Goal: Find specific page/section: Find specific page/section

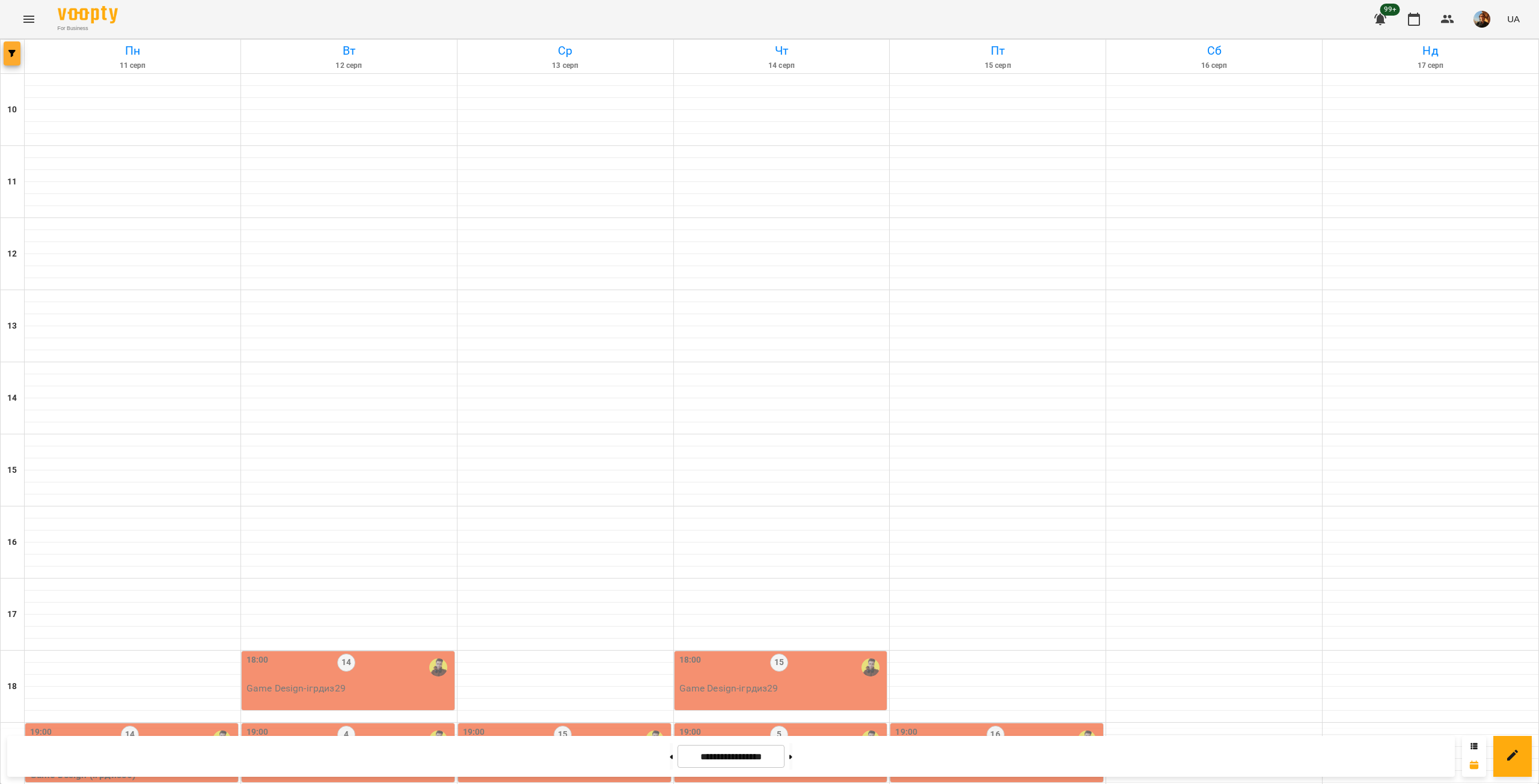
click at [13, 54] on icon "button" at bounding box center [12, 53] width 7 height 7
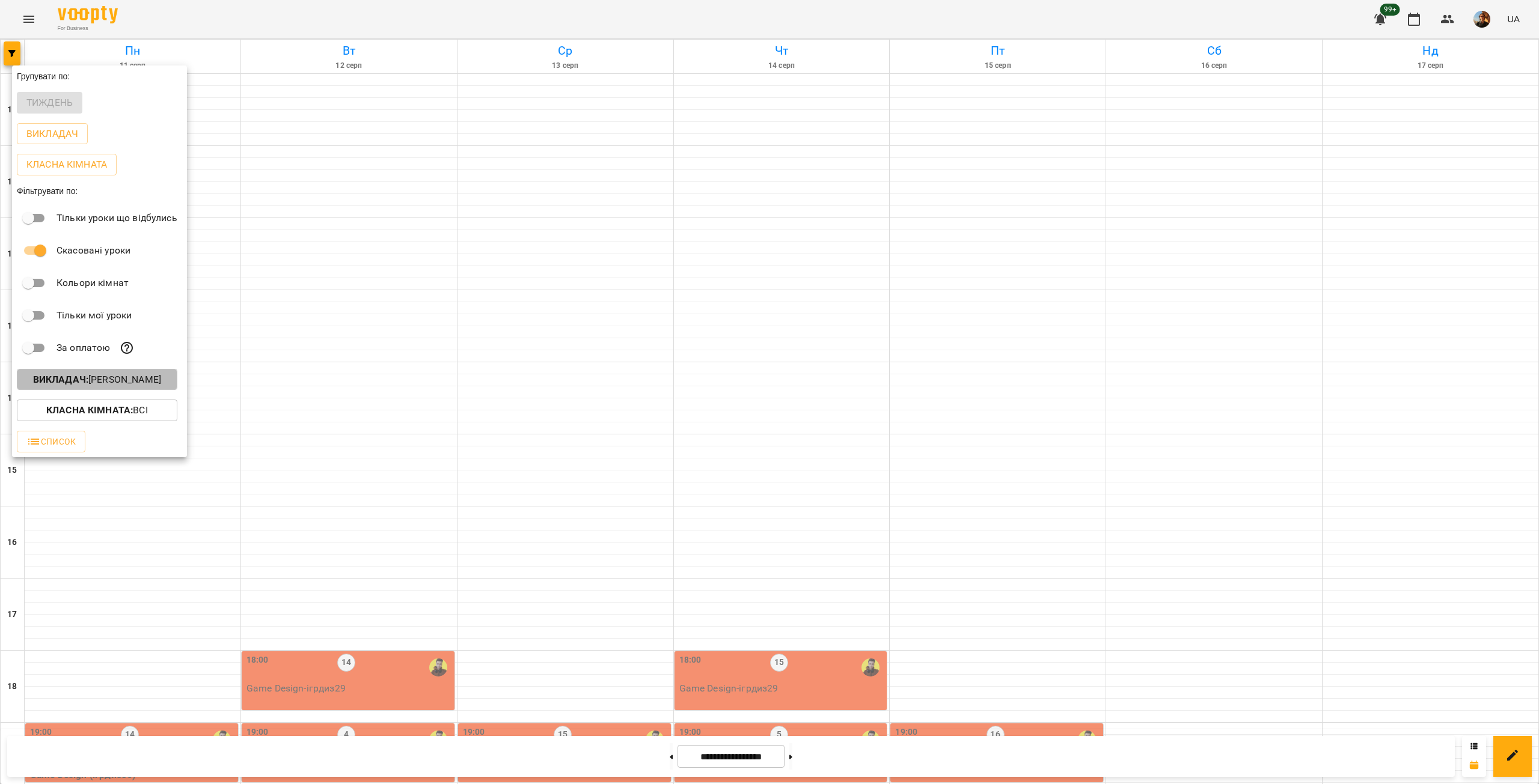
click at [82, 381] on b "Викладач :" at bounding box center [60, 379] width 55 height 12
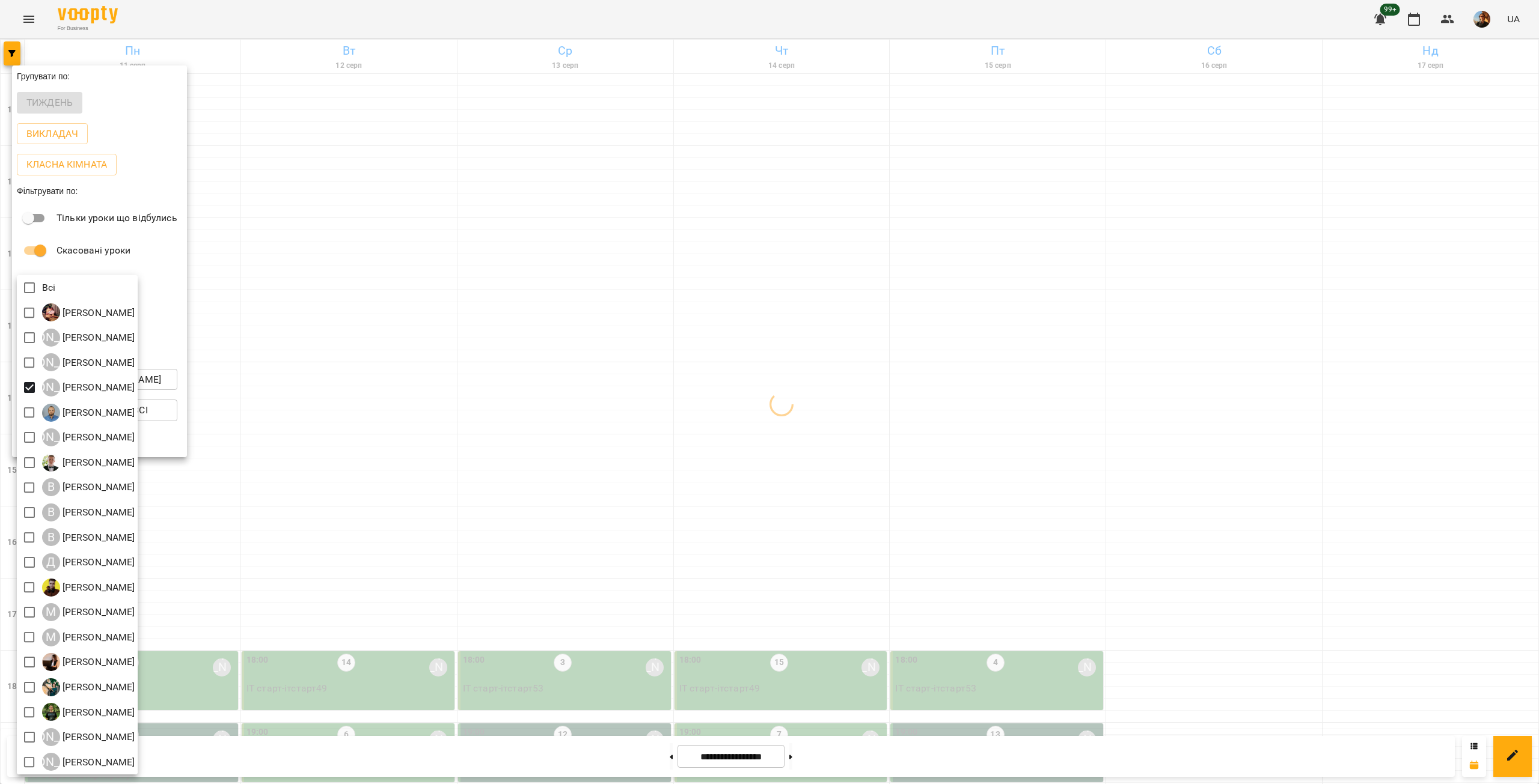
click at [457, 563] on div at bounding box center [770, 392] width 1539 height 784
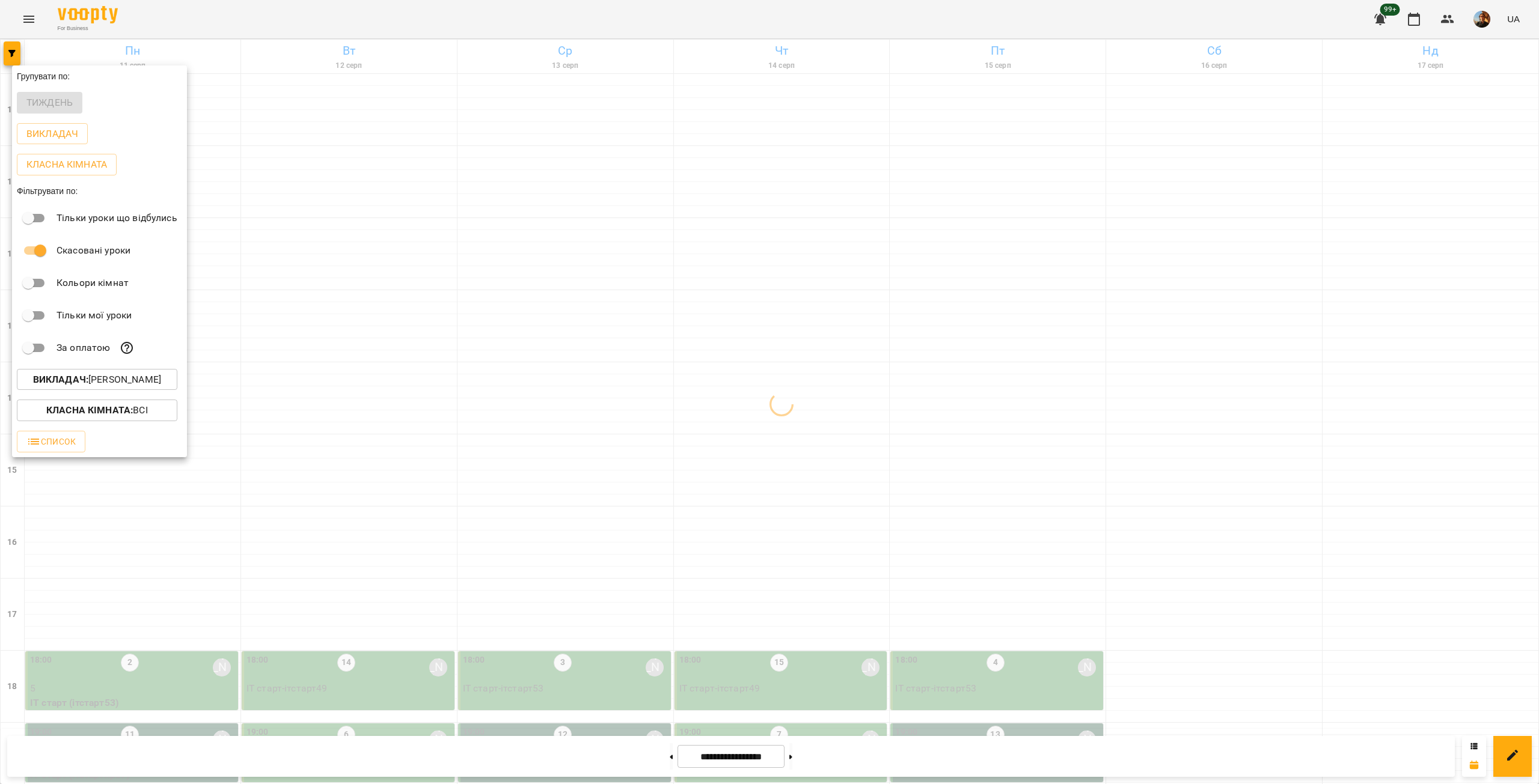
click at [654, 761] on div at bounding box center [770, 392] width 1539 height 784
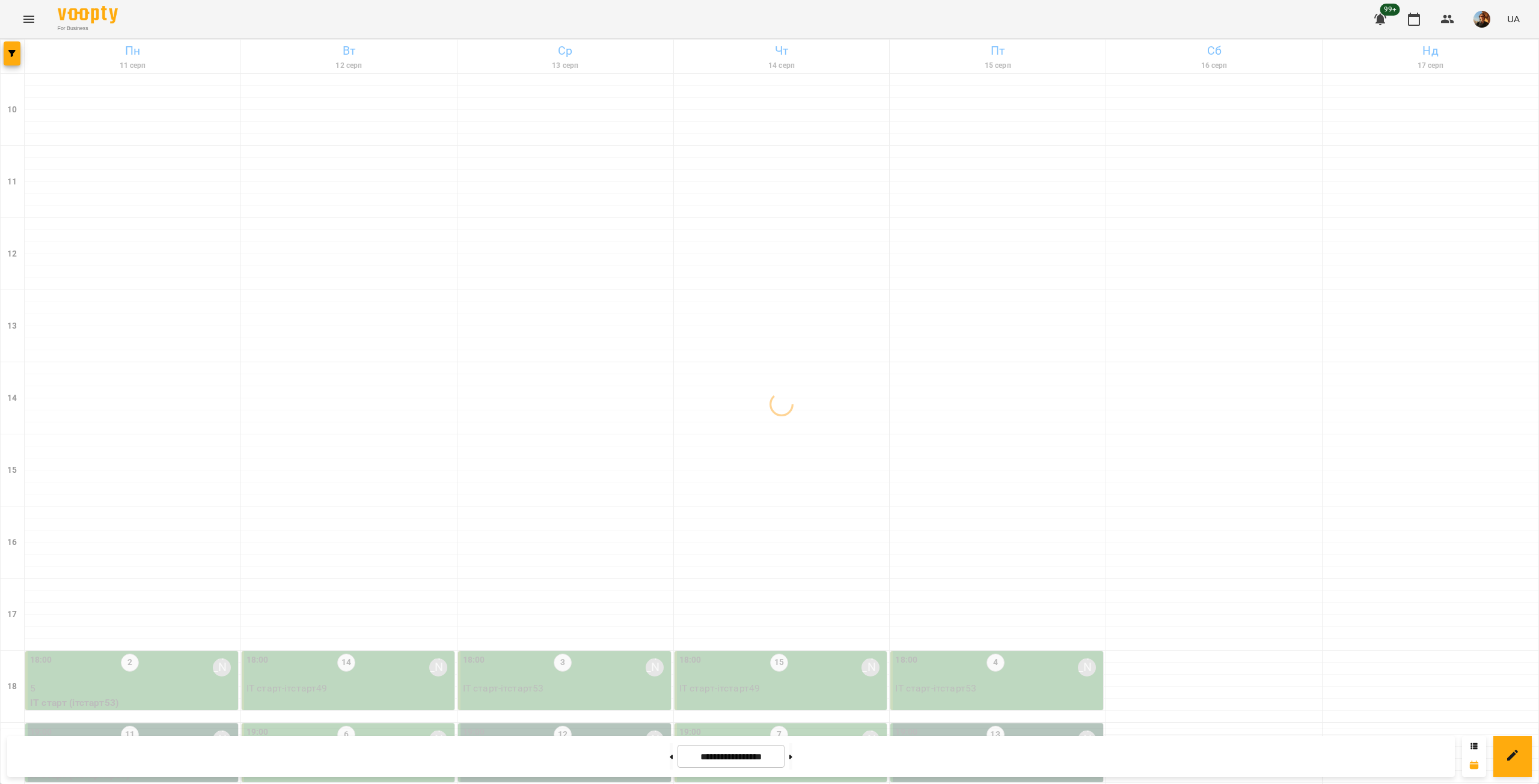
click at [654, 761] on div "Групувати по: Тиждень Викладач Класна кімната Фільтрувати по: Тільки уроки що в…" at bounding box center [770, 392] width 1539 height 784
click at [670, 760] on button at bounding box center [671, 756] width 3 height 27
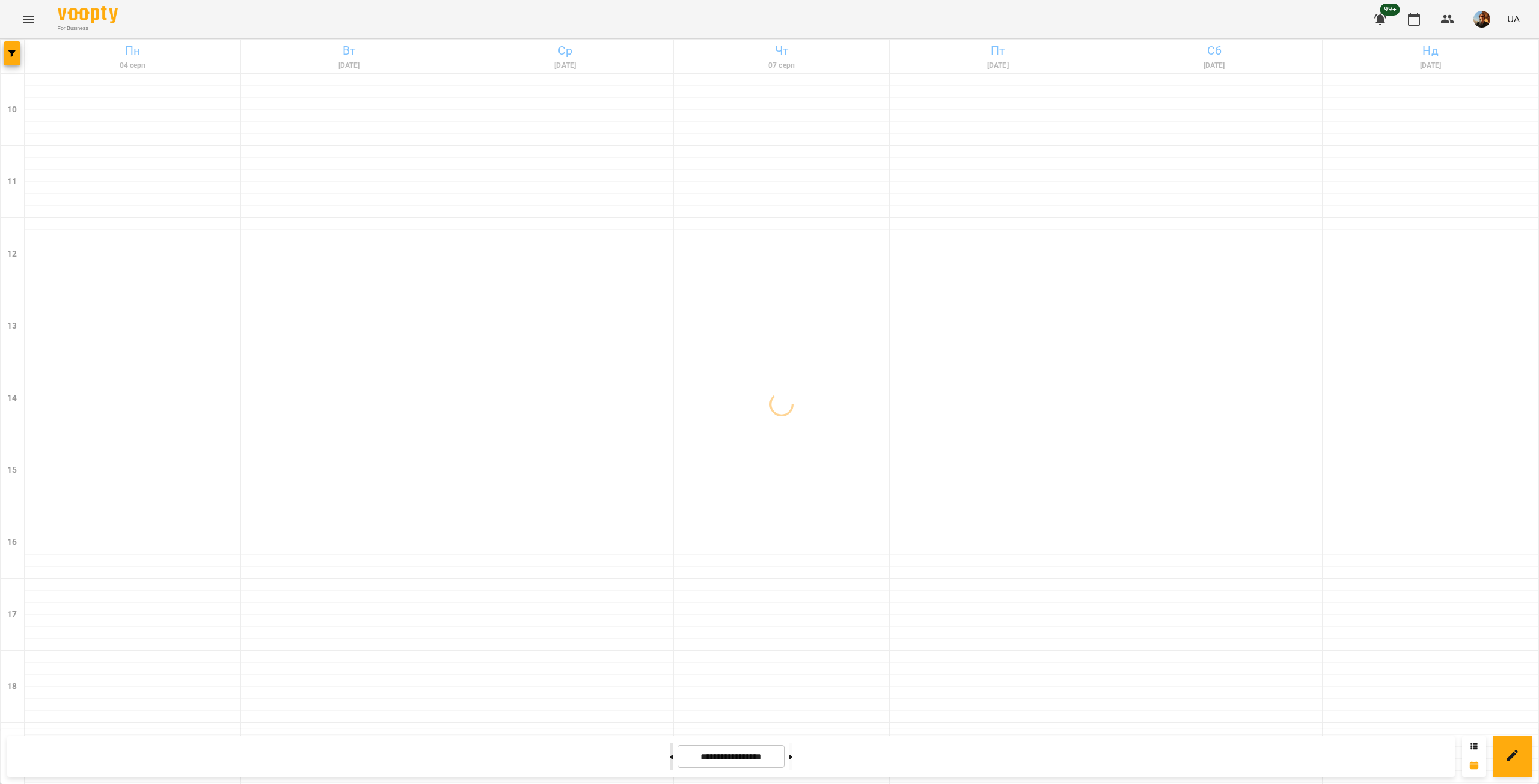
click at [670, 760] on button at bounding box center [671, 756] width 3 height 27
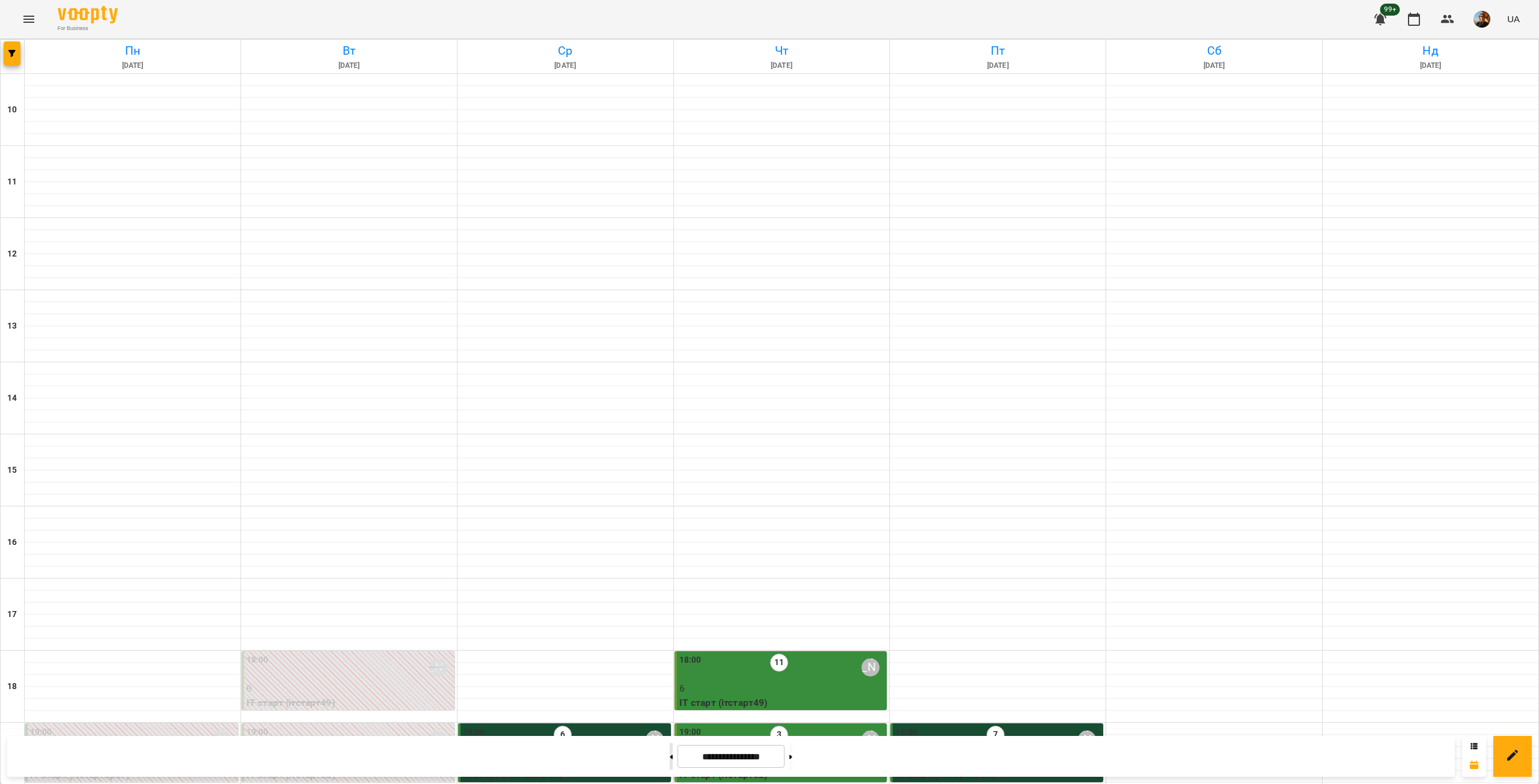
click at [670, 762] on button at bounding box center [671, 756] width 3 height 27
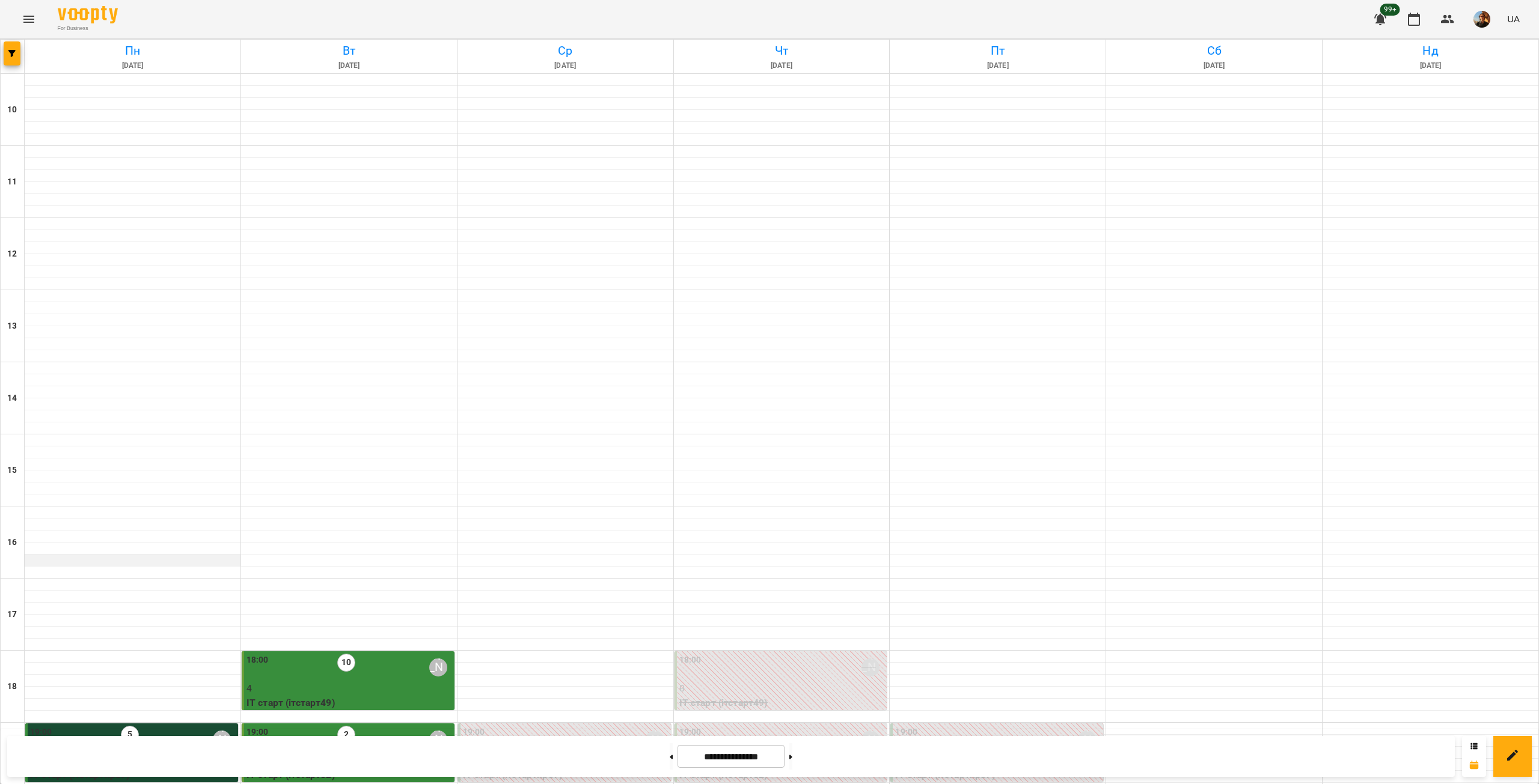
scroll to position [281, 0]
click at [670, 754] on button at bounding box center [671, 756] width 3 height 27
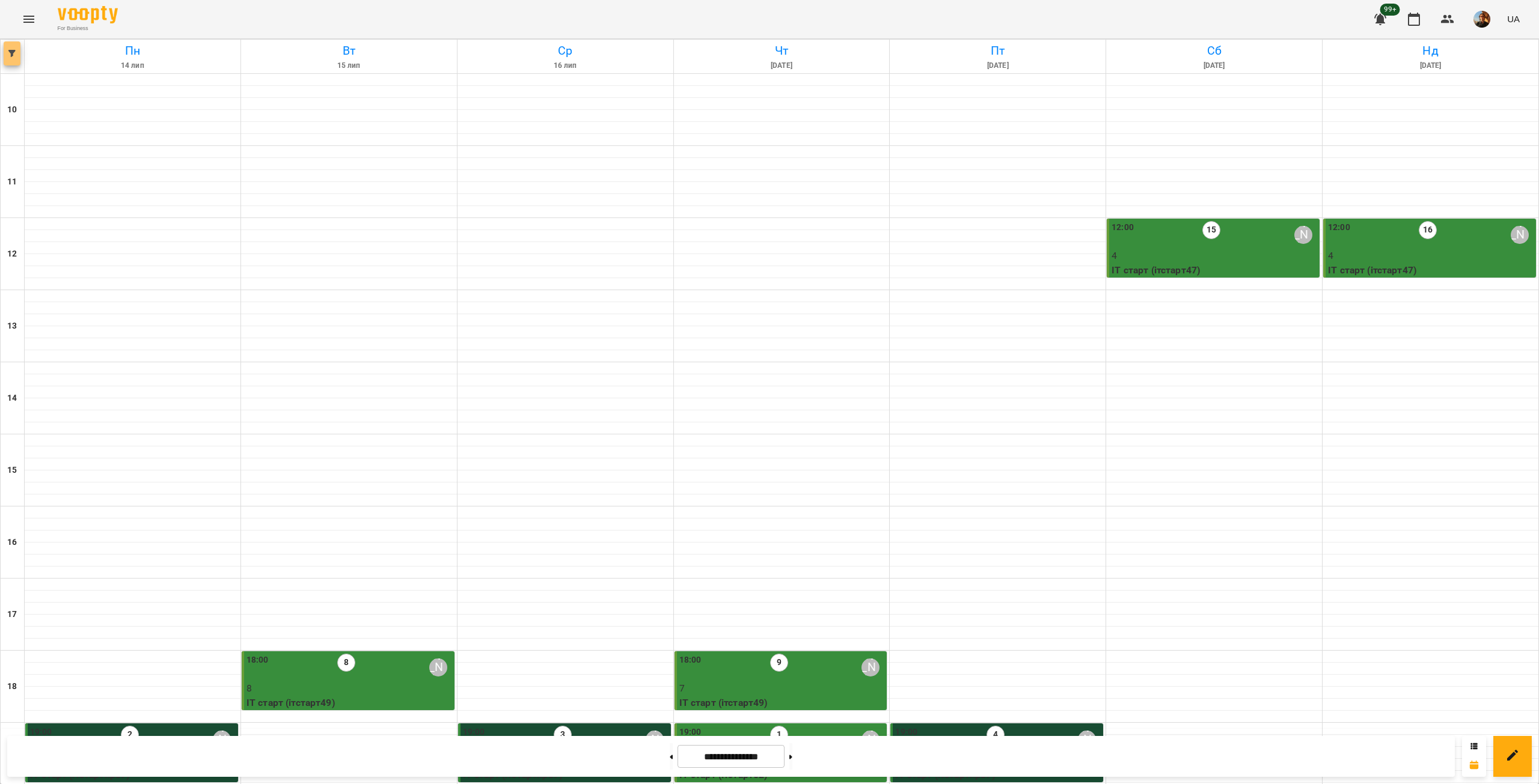
click at [11, 64] on button "button" at bounding box center [12, 53] width 17 height 24
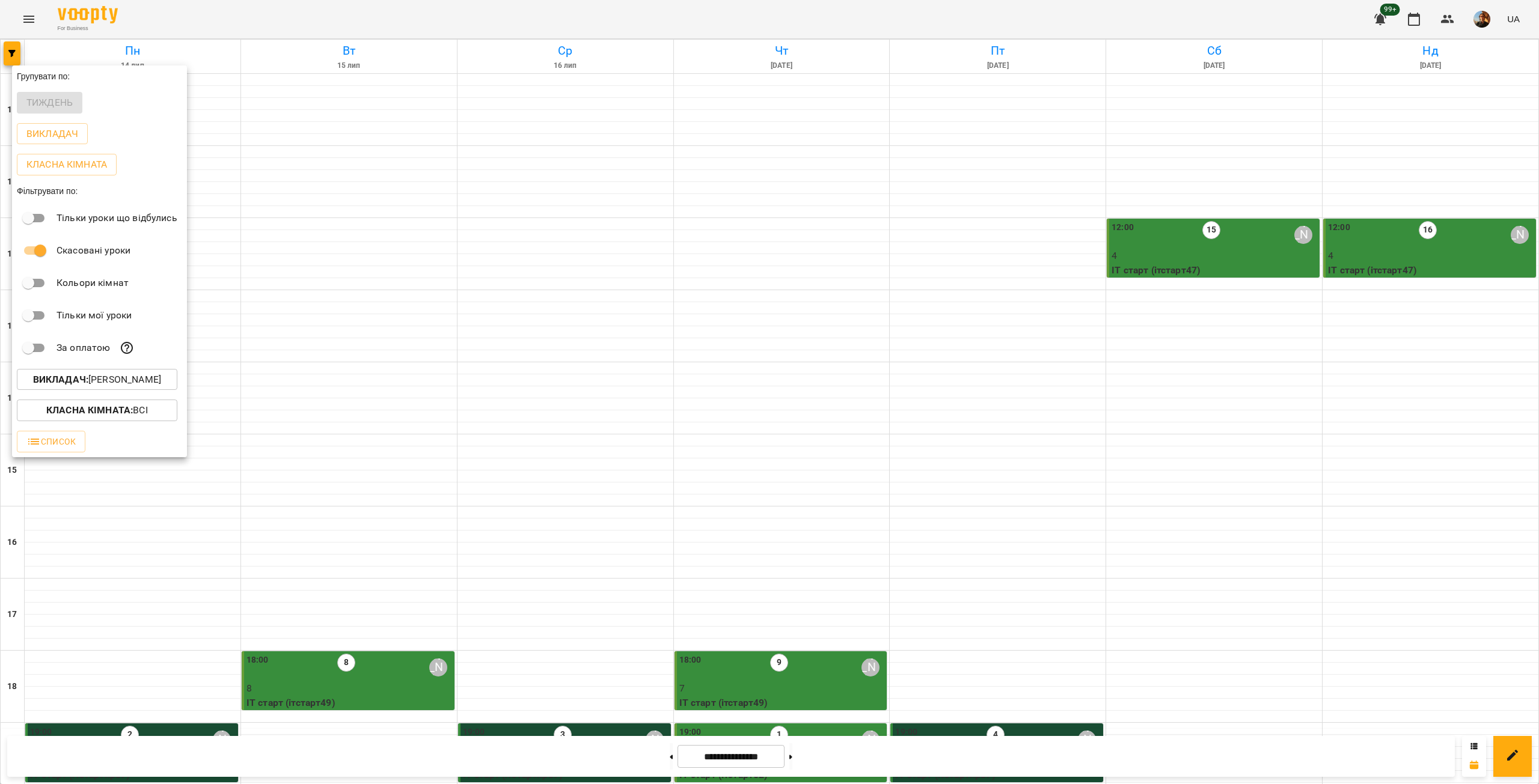
click at [69, 382] on b "Викладач :" at bounding box center [60, 379] width 55 height 12
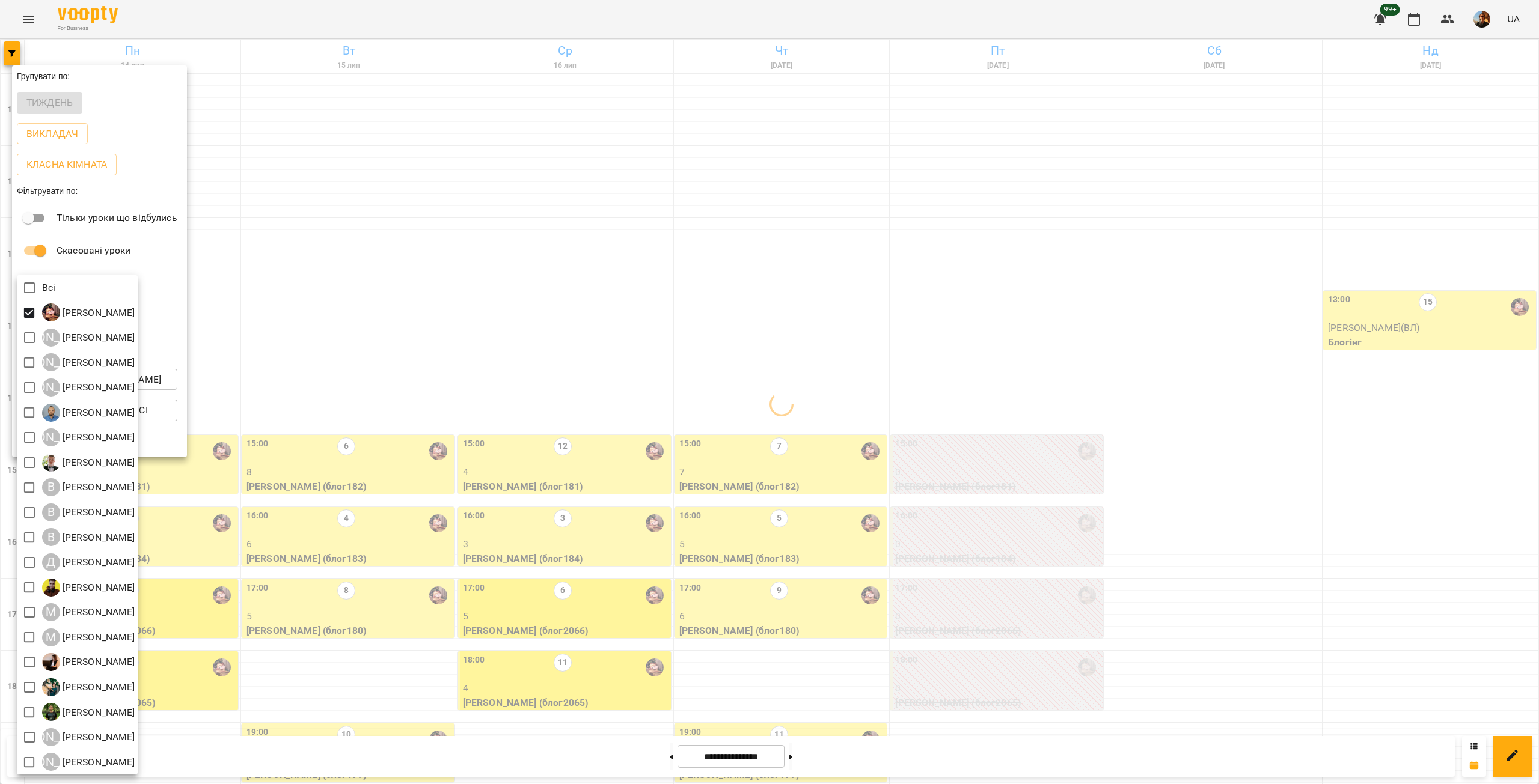
click at [314, 60] on div at bounding box center [770, 392] width 1539 height 784
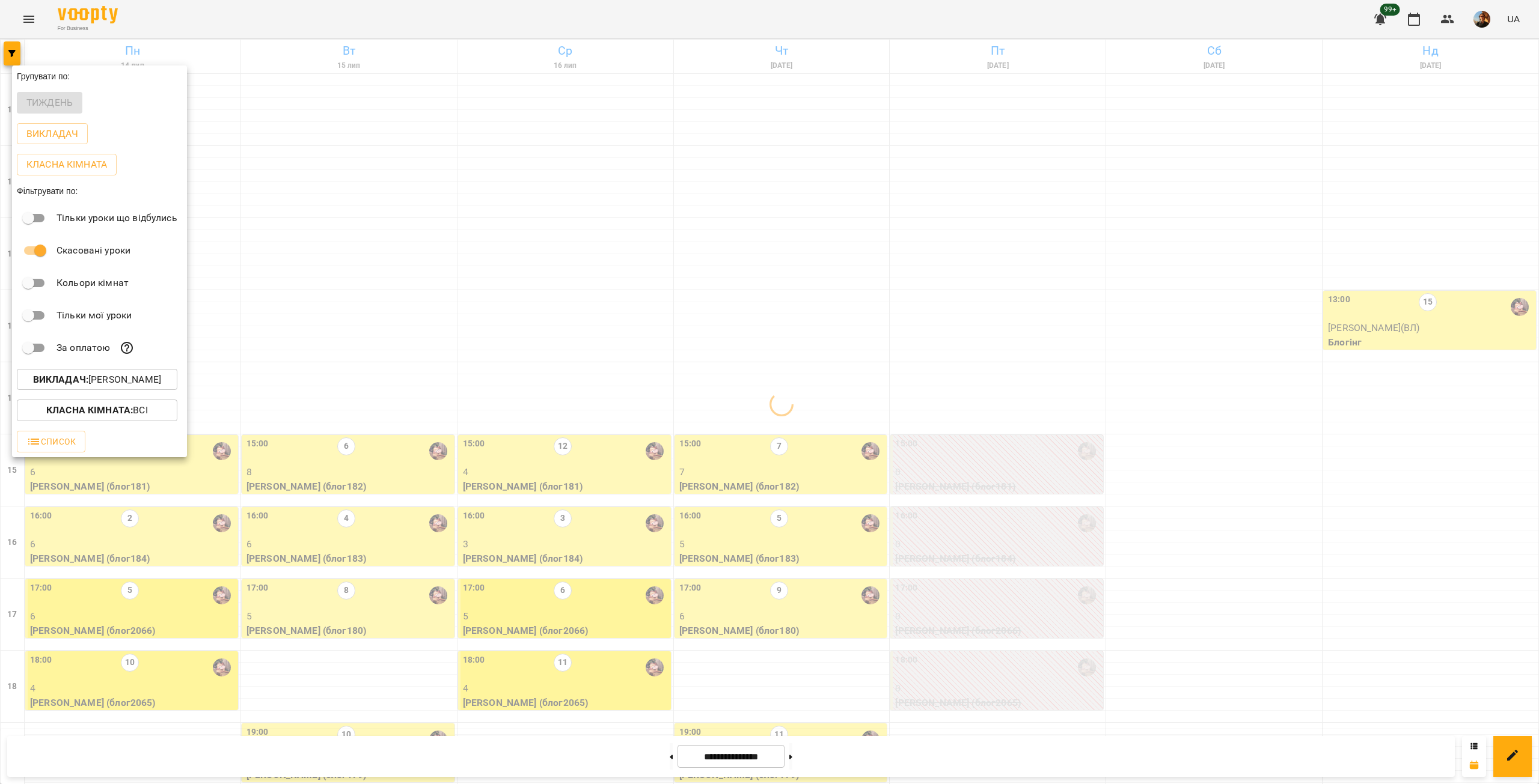
click at [291, 117] on div at bounding box center [770, 392] width 1539 height 784
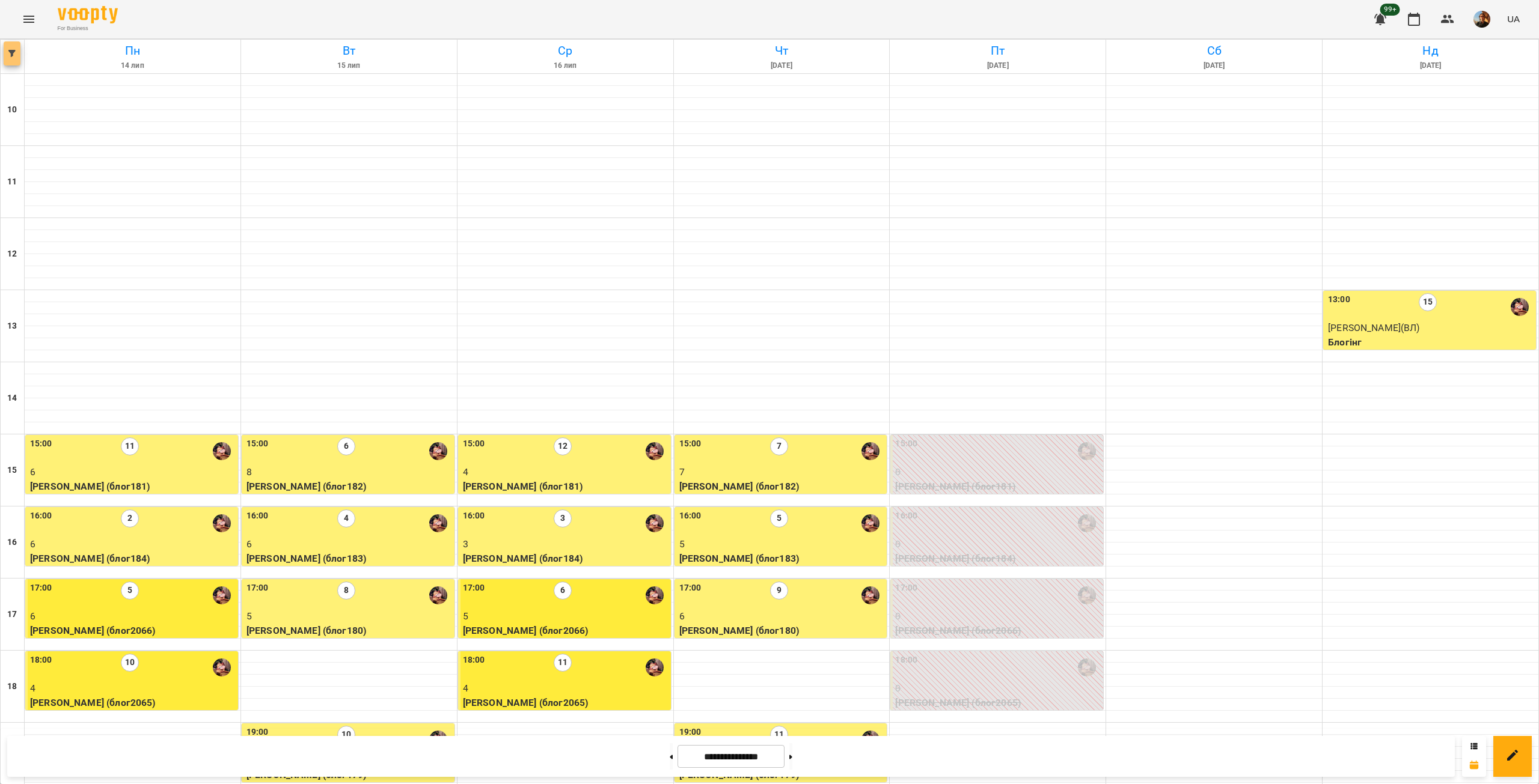
click at [13, 59] on button "button" at bounding box center [12, 53] width 17 height 24
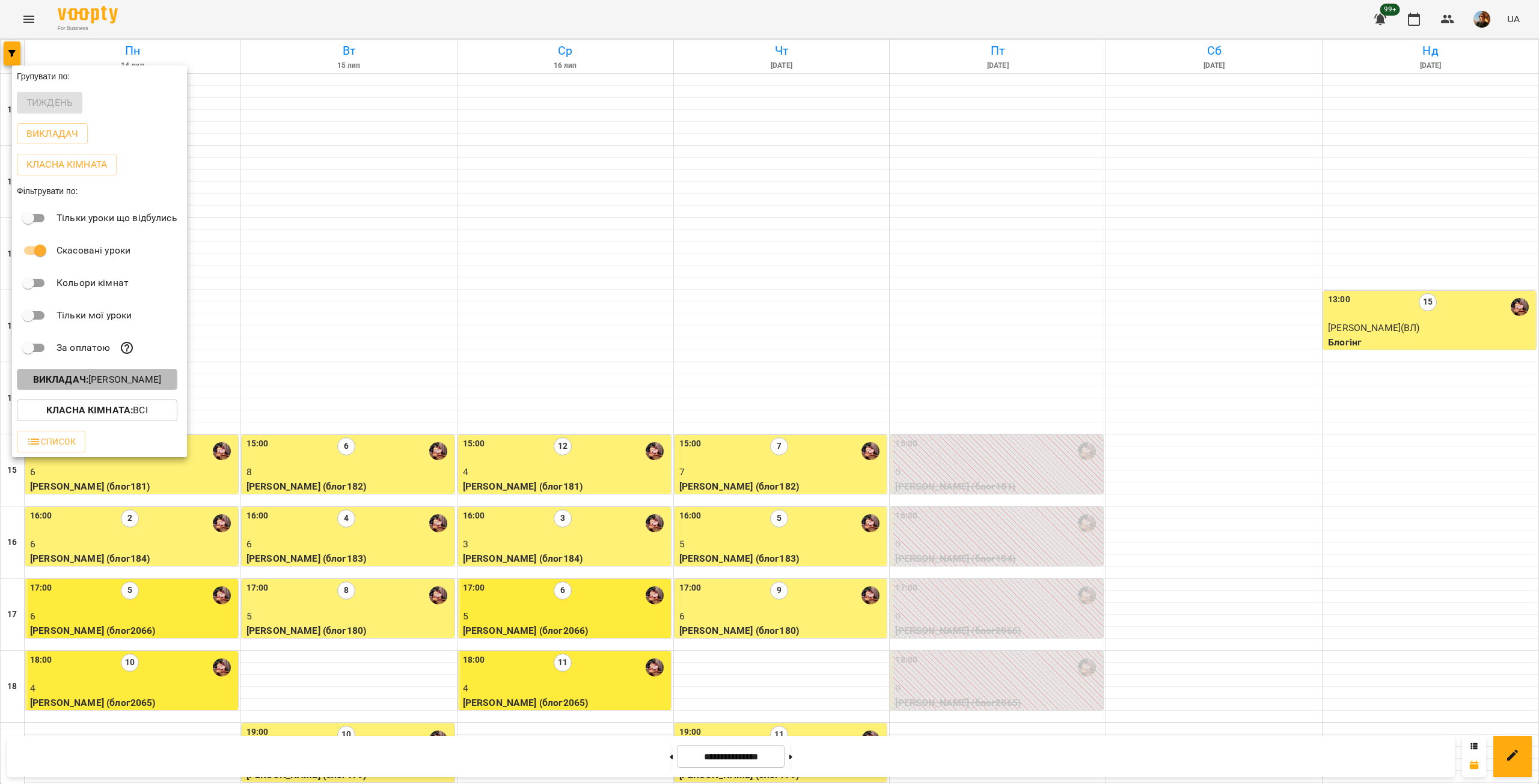
click at [96, 383] on p "Викладач : [PERSON_NAME]" at bounding box center [97, 379] width 128 height 14
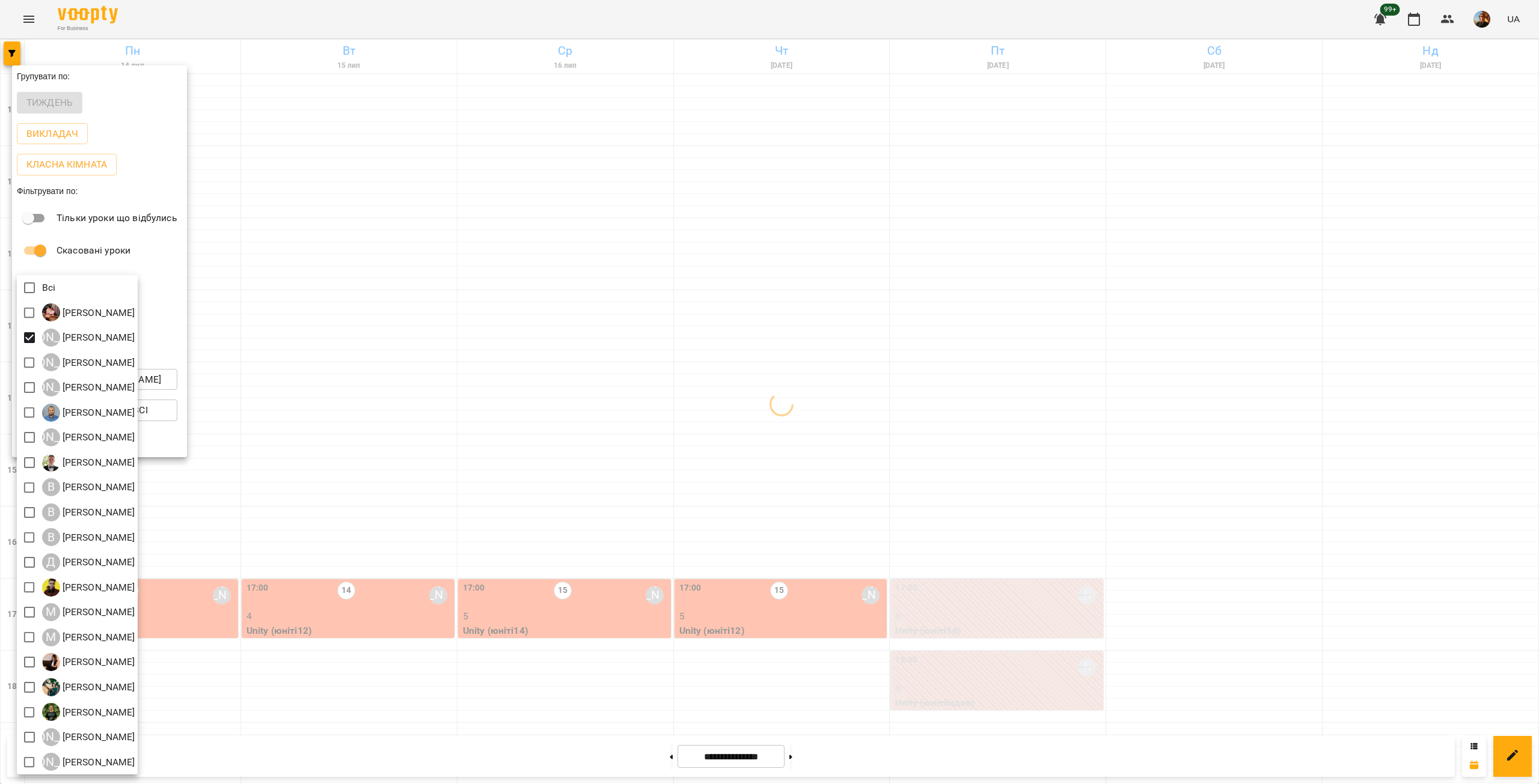
click at [247, 144] on div at bounding box center [770, 392] width 1539 height 784
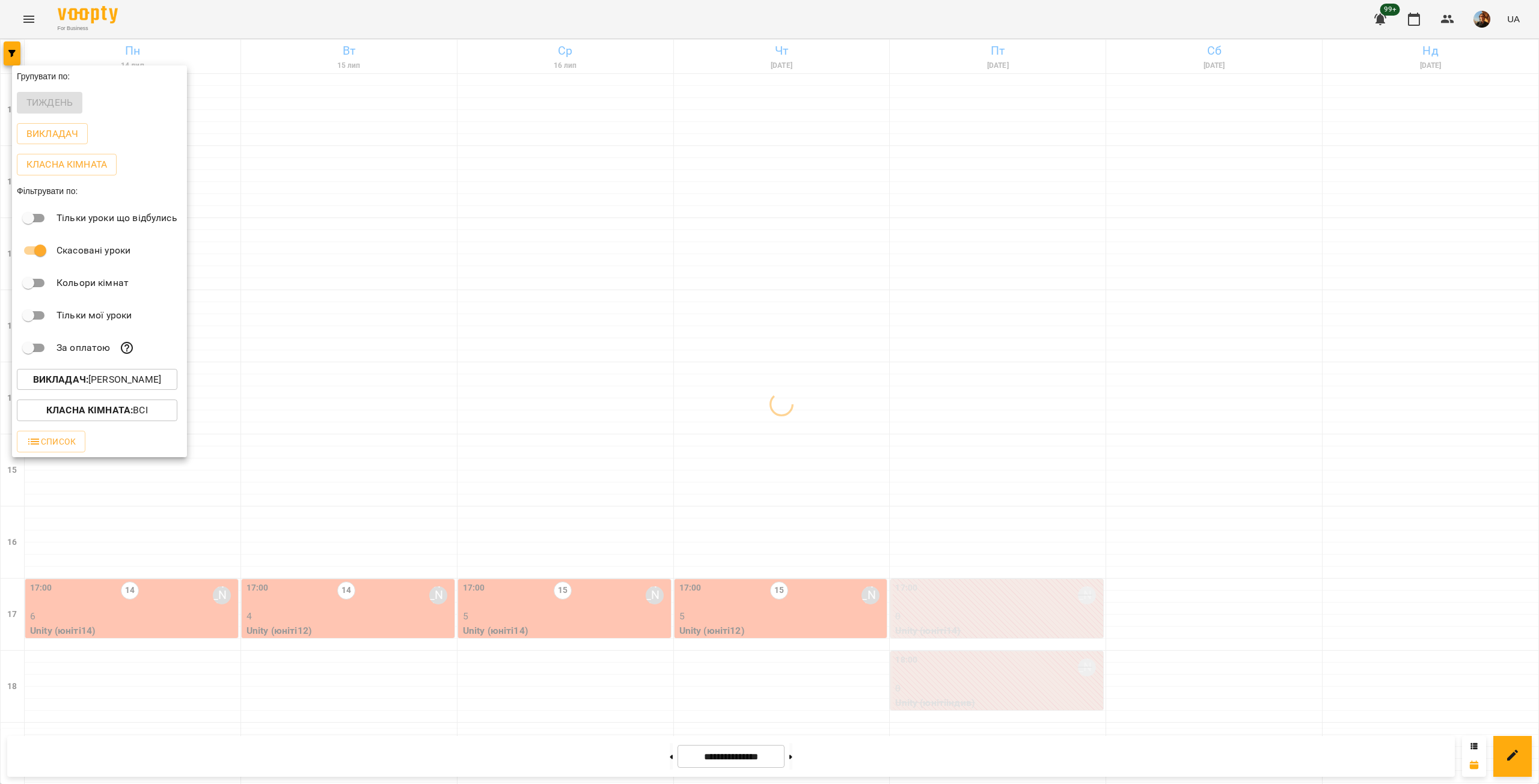
click at [276, 238] on div at bounding box center [770, 392] width 1539 height 784
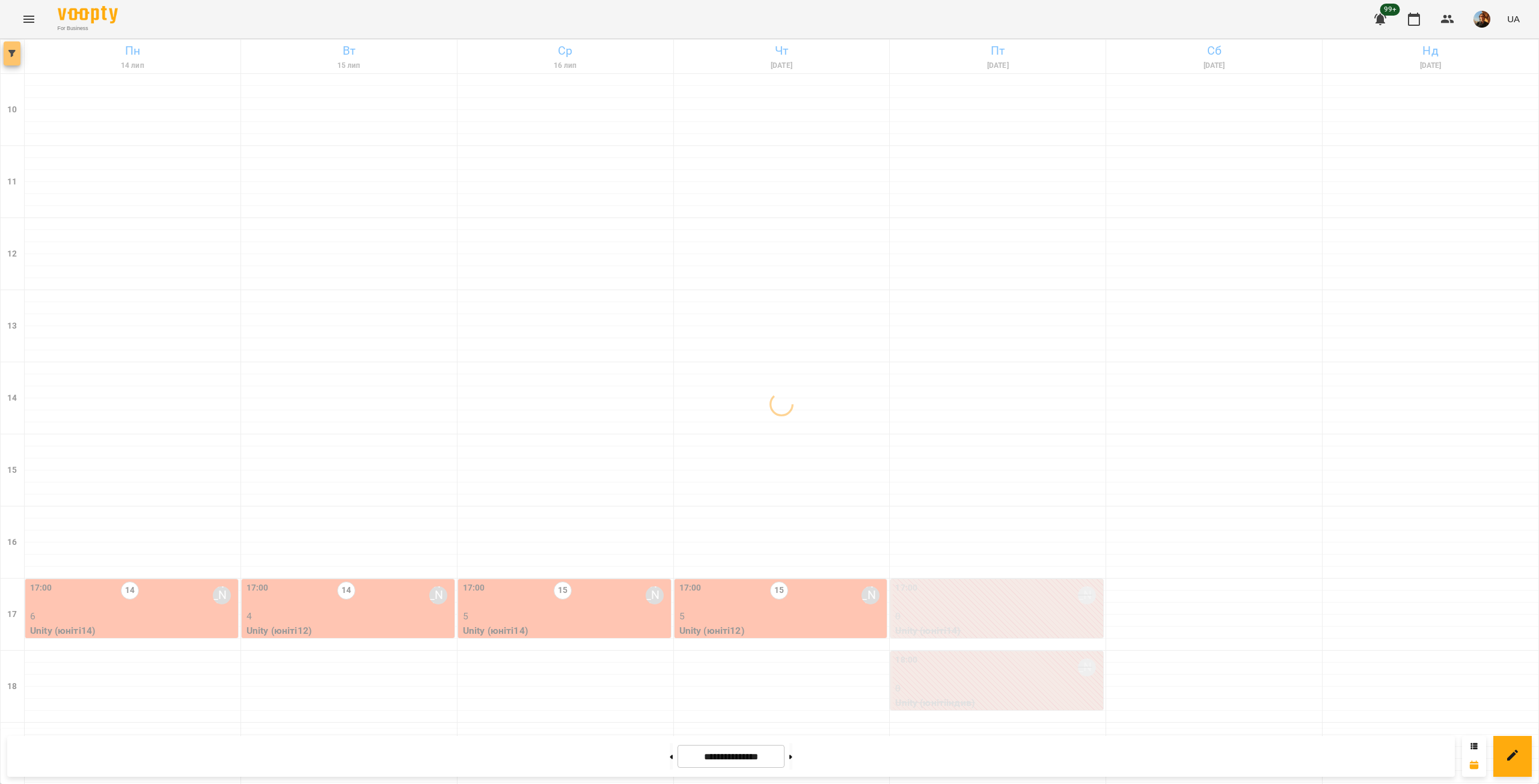
click at [14, 61] on button "button" at bounding box center [12, 53] width 17 height 24
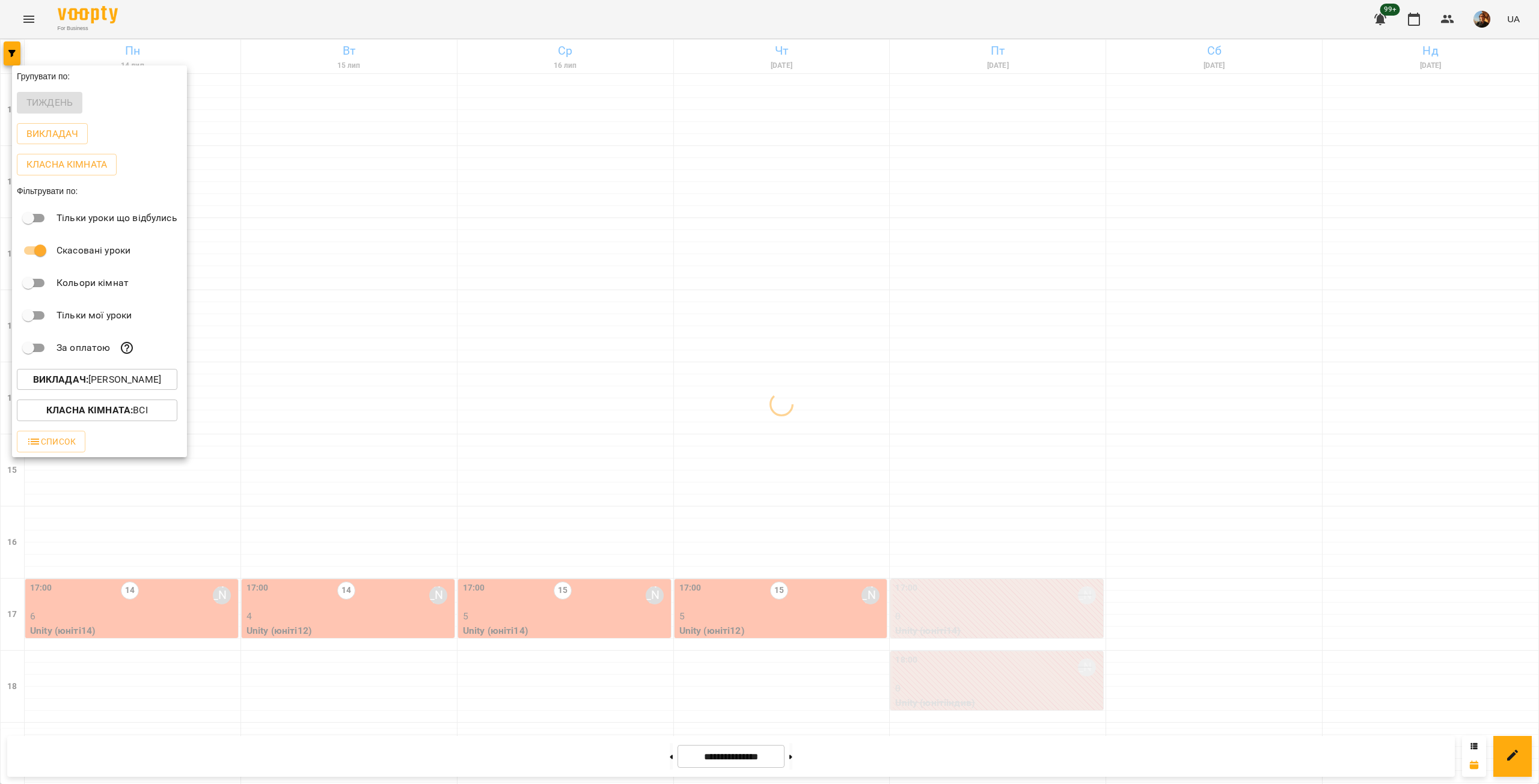
click at [111, 383] on p "Викладач : [PERSON_NAME]" at bounding box center [97, 379] width 128 height 14
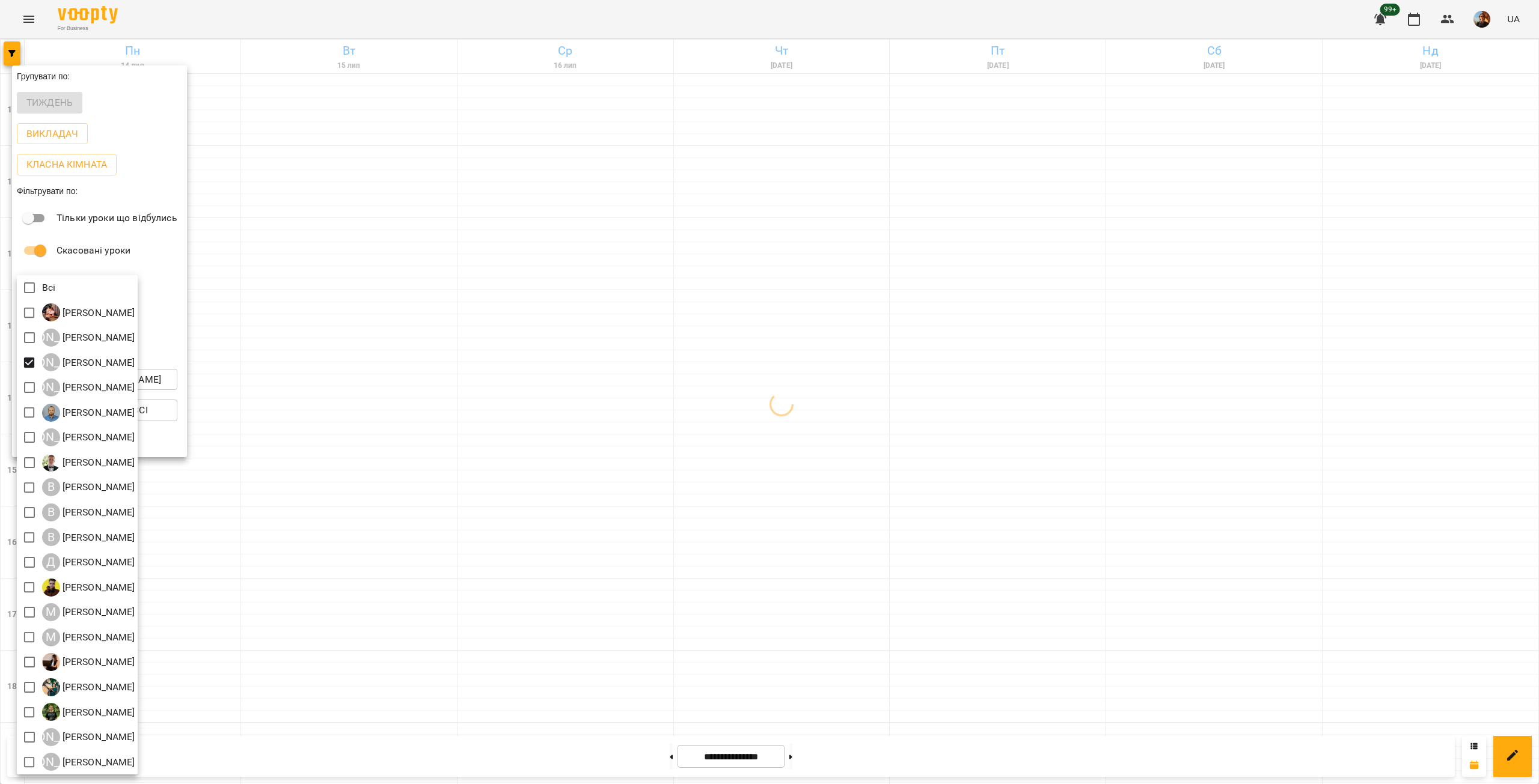
click at [262, 223] on div at bounding box center [770, 392] width 1539 height 784
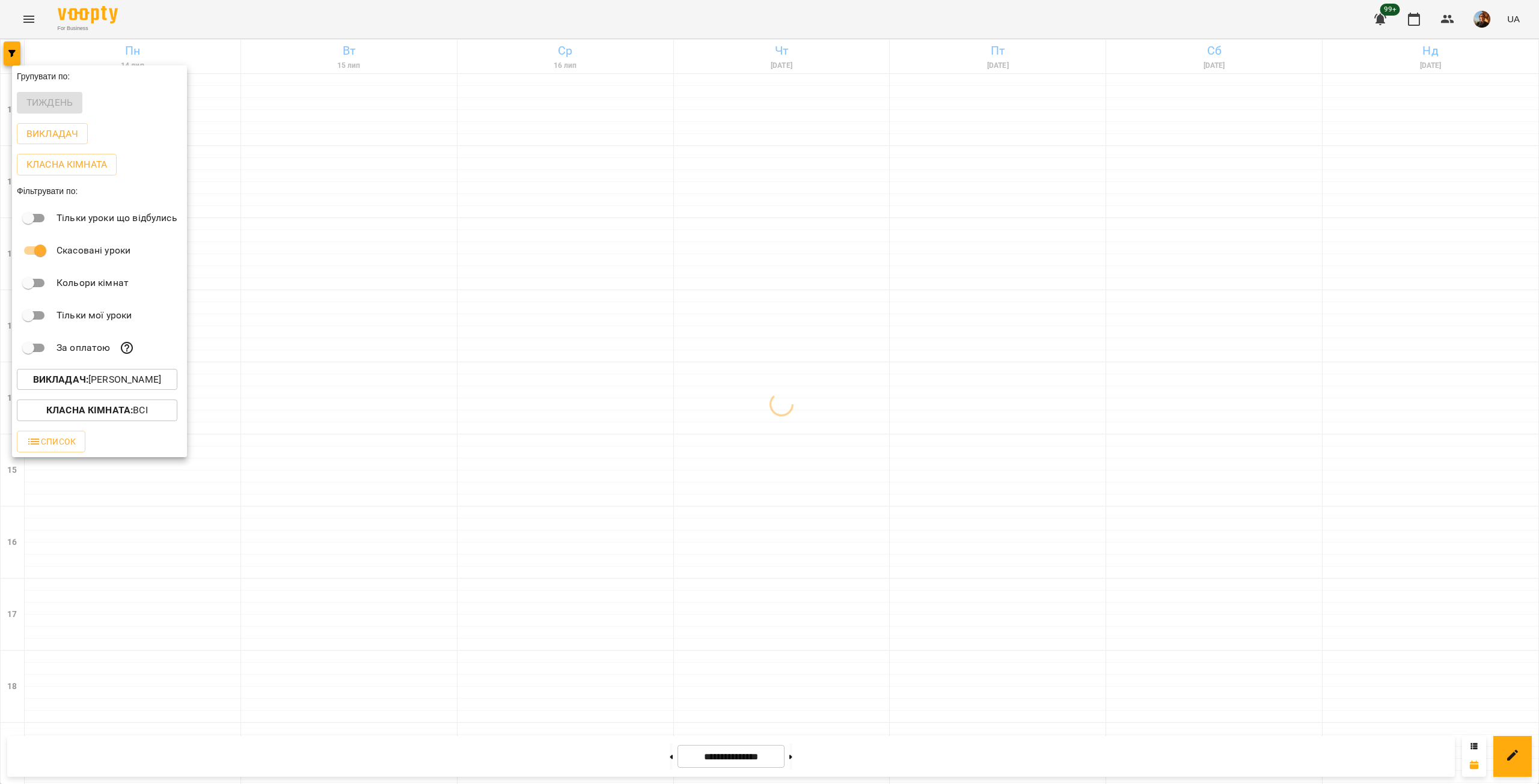
click at [80, 383] on b "Викладач :" at bounding box center [60, 379] width 55 height 12
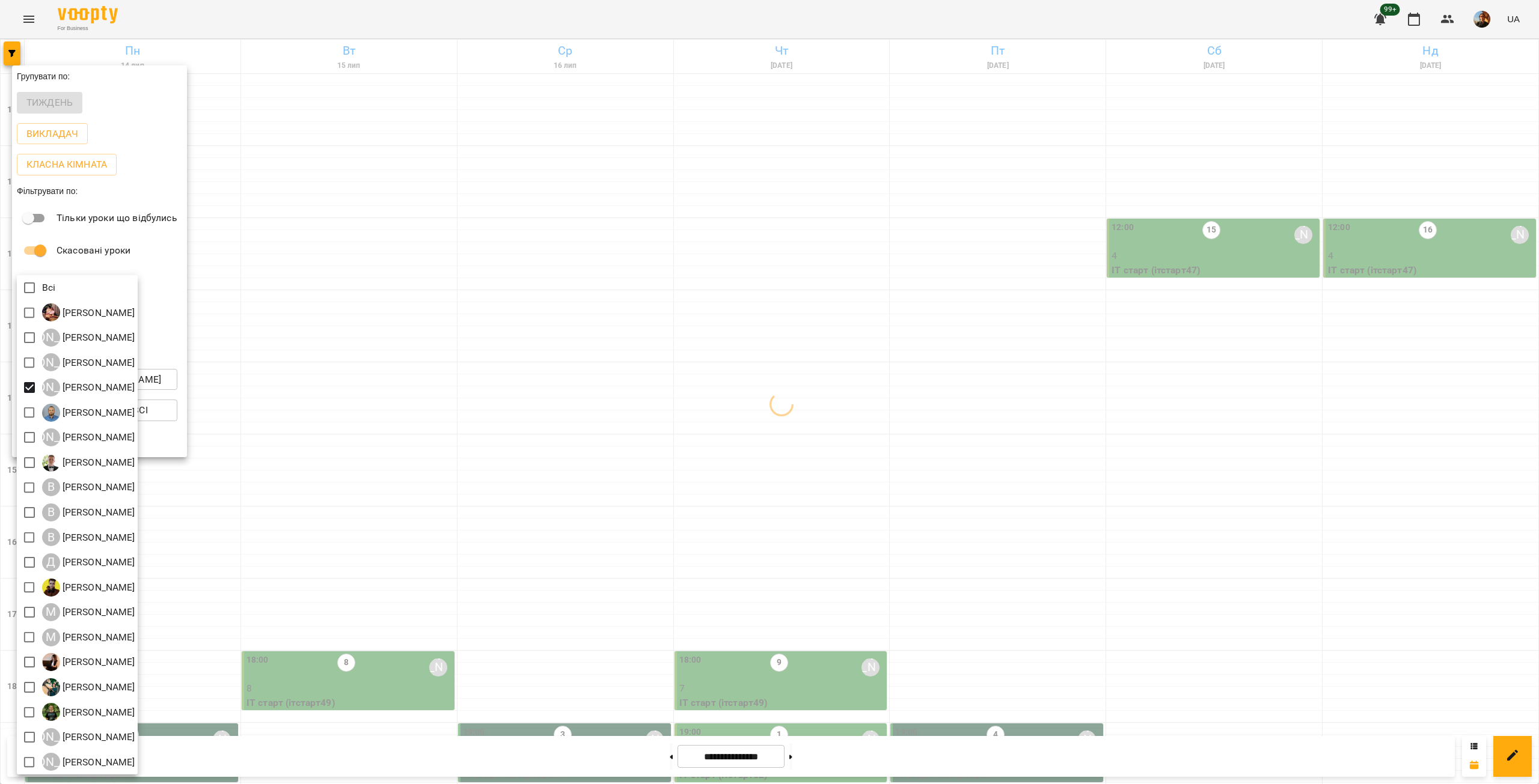
click at [358, 263] on div at bounding box center [770, 392] width 1539 height 784
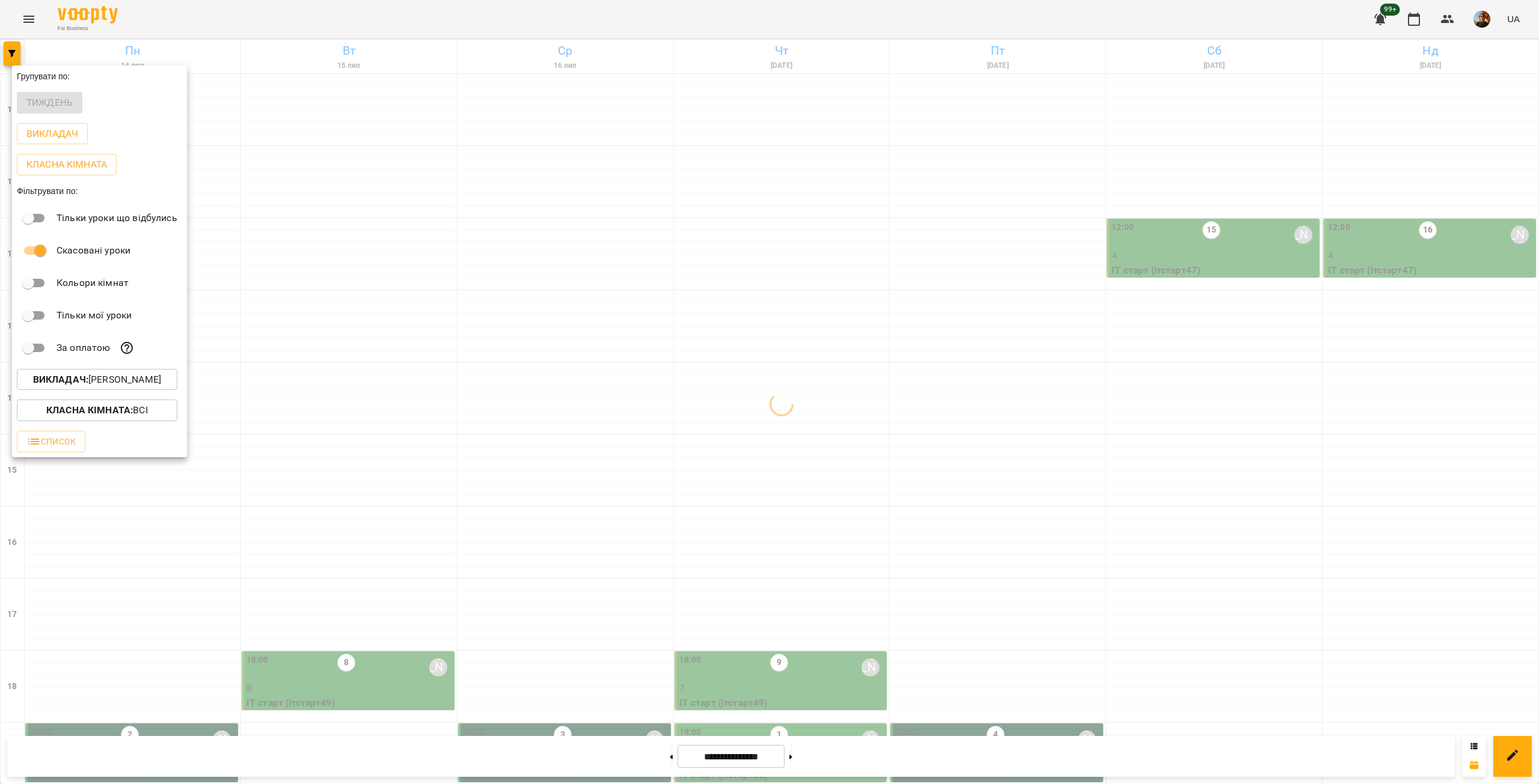
click at [358, 264] on div at bounding box center [770, 392] width 1539 height 784
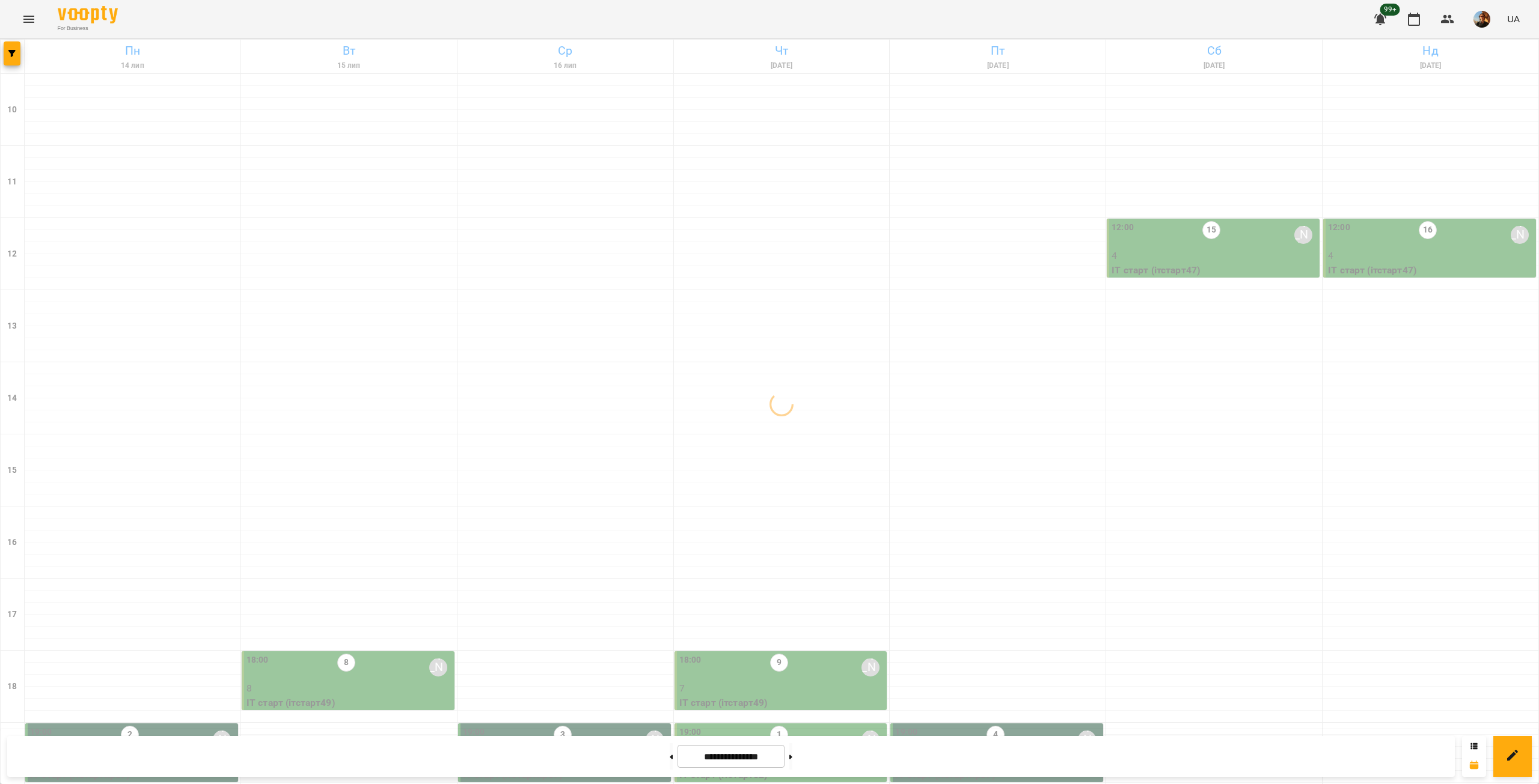
scroll to position [100, 0]
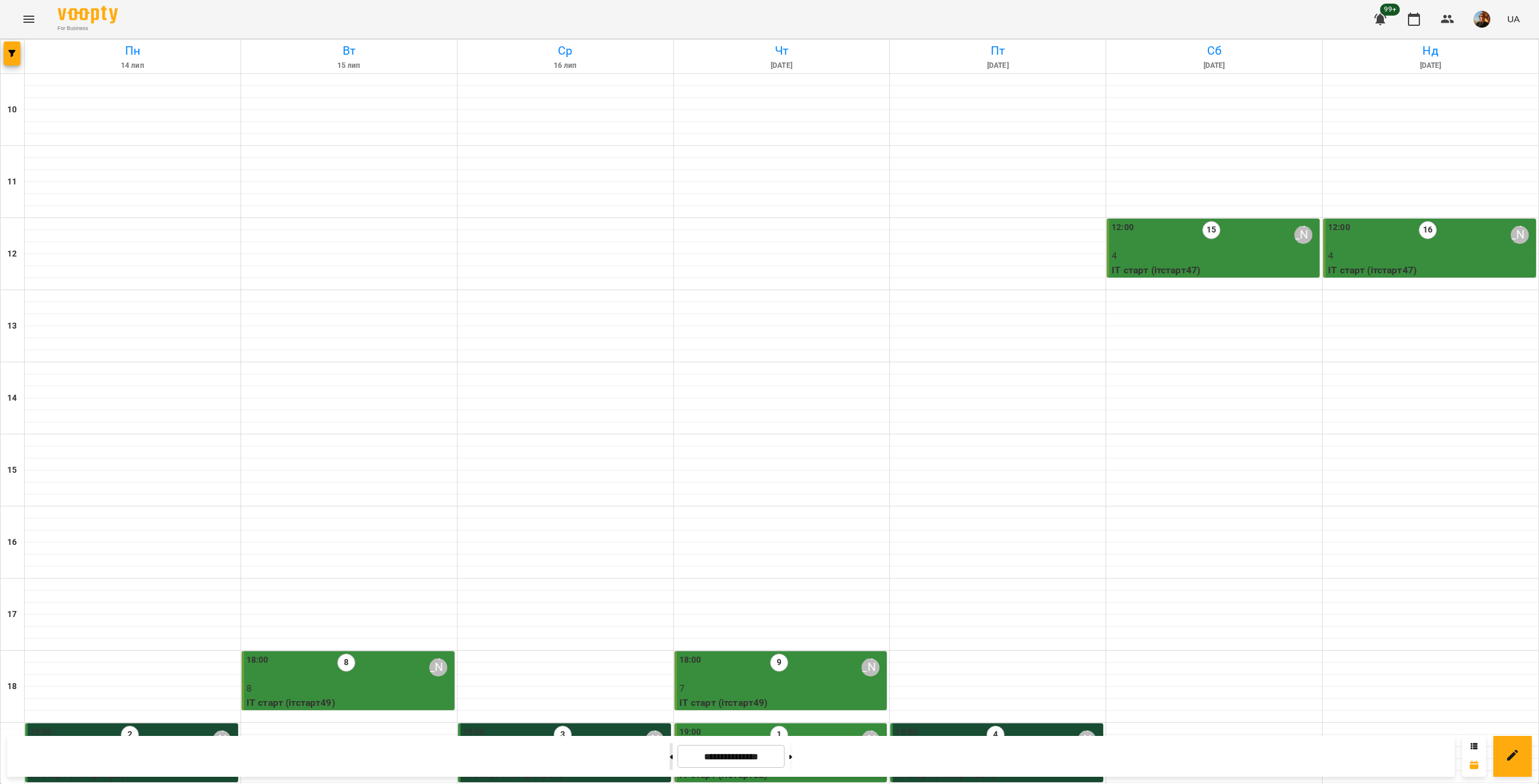
click at [670, 765] on button at bounding box center [671, 756] width 3 height 27
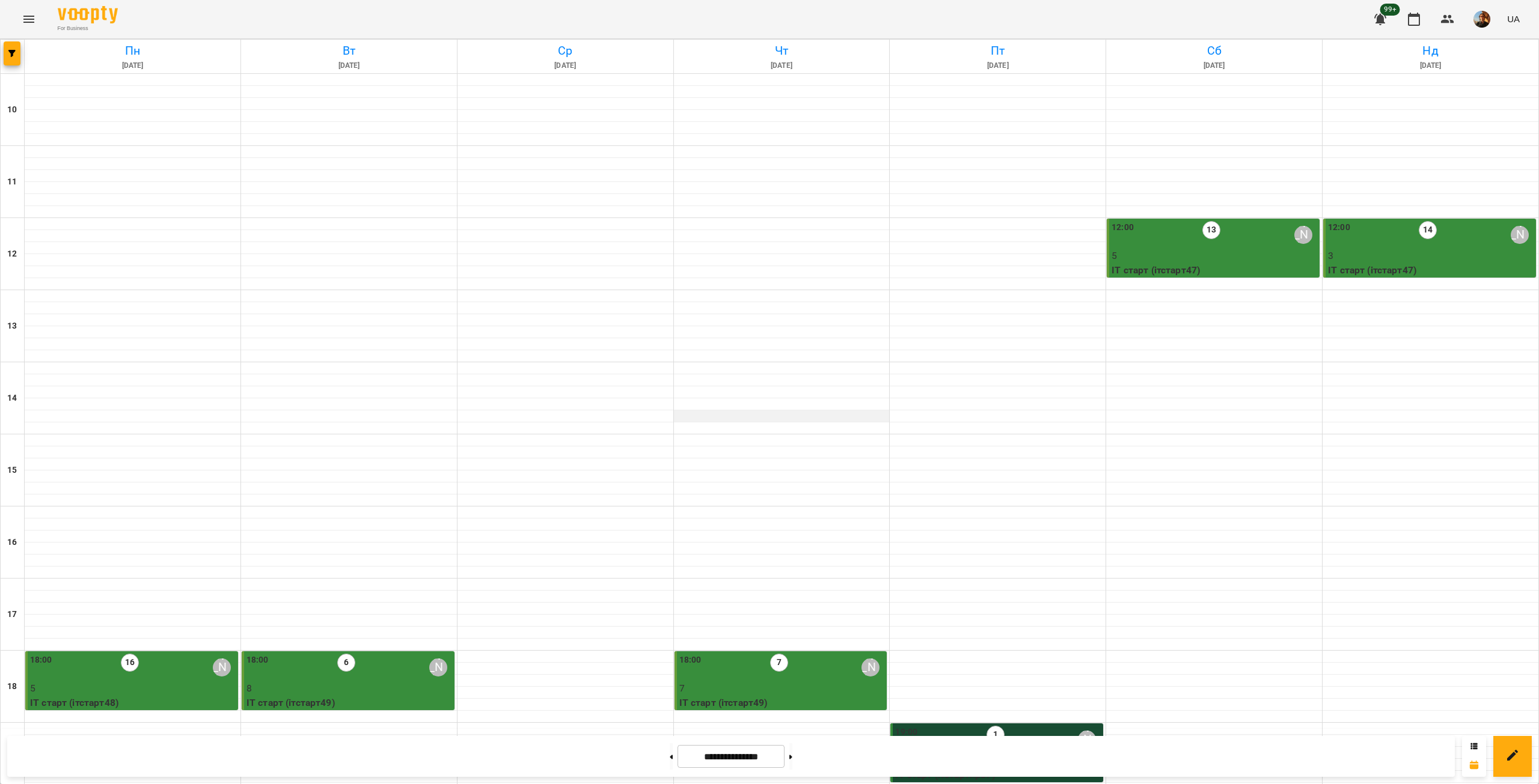
scroll to position [281, 0]
